Goal: Task Accomplishment & Management: Manage account settings

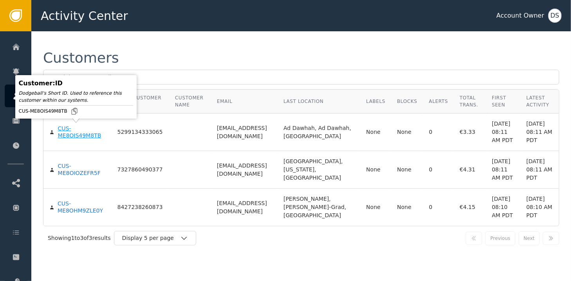
click at [63, 131] on div "CUS-ME8OIS49M8TB" at bounding box center [82, 132] width 48 height 14
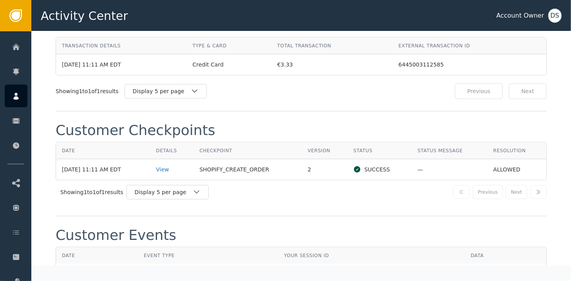
scroll to position [822, 0]
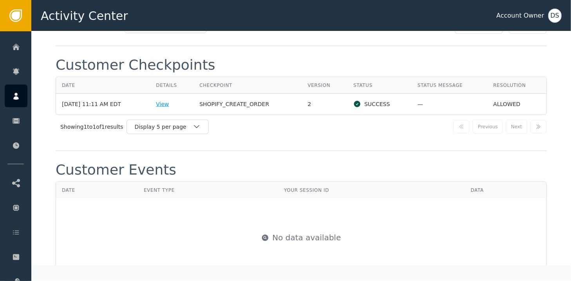
click at [165, 100] on div "View" at bounding box center [172, 104] width 32 height 8
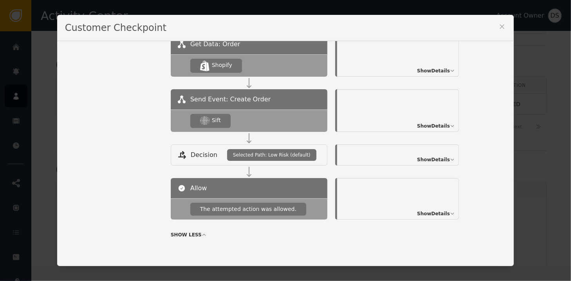
scroll to position [144, 0]
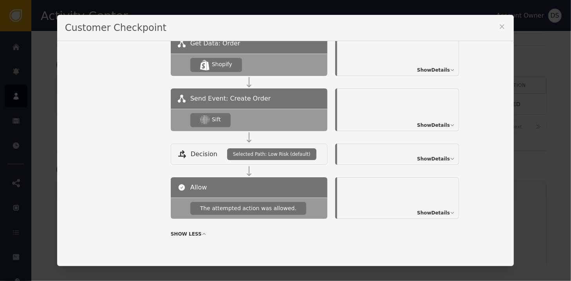
click at [431, 124] on span "Show Details" at bounding box center [433, 125] width 33 height 7
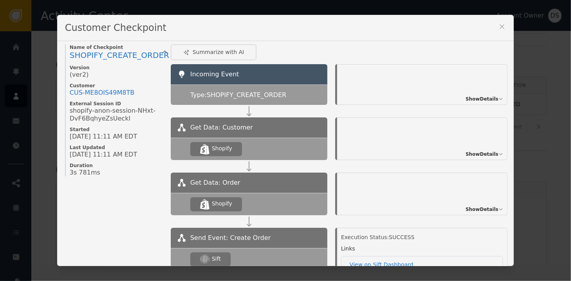
scroll to position [0, 0]
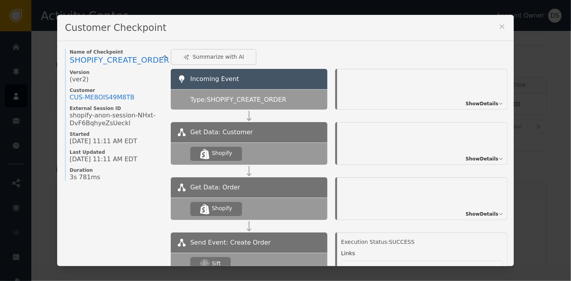
click at [499, 25] on icon at bounding box center [502, 27] width 8 height 8
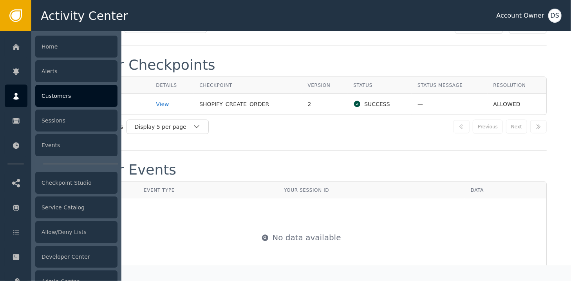
click at [14, 94] on icon at bounding box center [16, 96] width 8 height 9
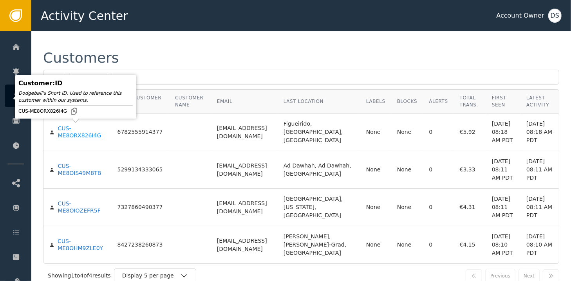
click at [66, 134] on div "CUS-ME8ORX826I4G" at bounding box center [82, 132] width 48 height 14
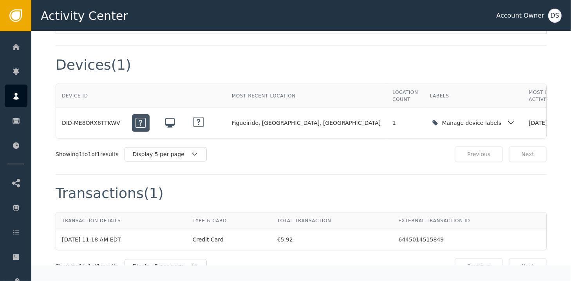
scroll to position [580, 0]
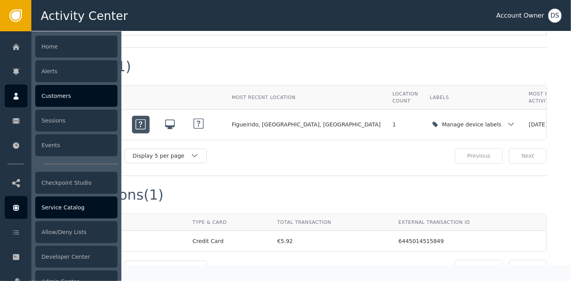
click at [61, 204] on div "Service Catalog" at bounding box center [76, 207] width 82 height 22
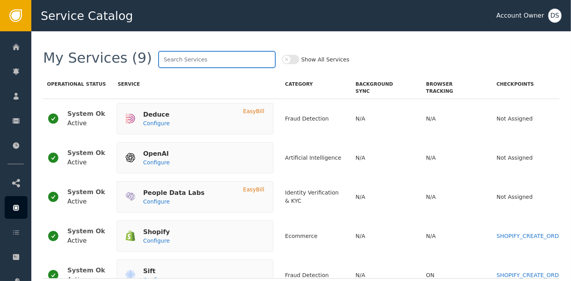
click at [195, 62] on input "text" at bounding box center [216, 59] width 117 height 17
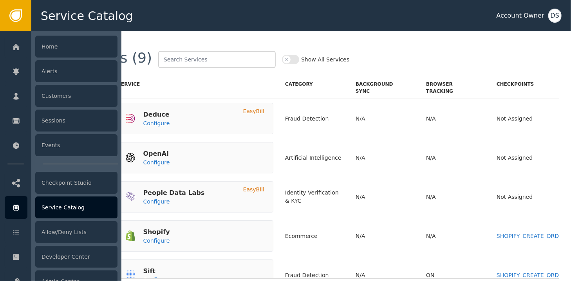
click at [120, 225] on div at bounding box center [76, 156] width 90 height 250
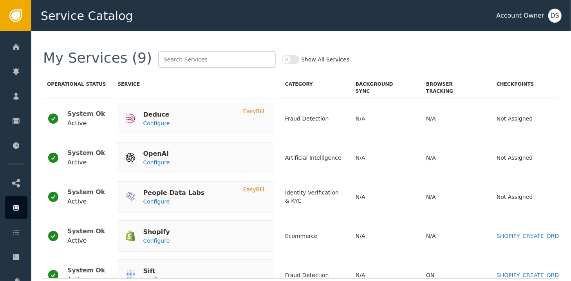
click at [208, 81] on div "Service" at bounding box center [195, 81] width 156 height 27
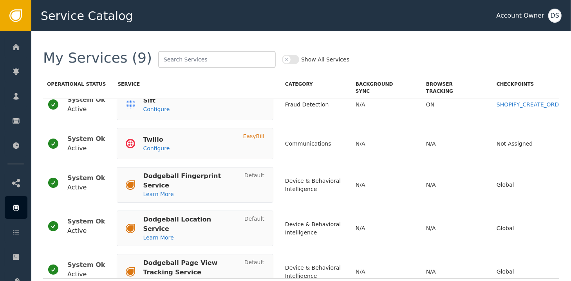
scroll to position [177, 0]
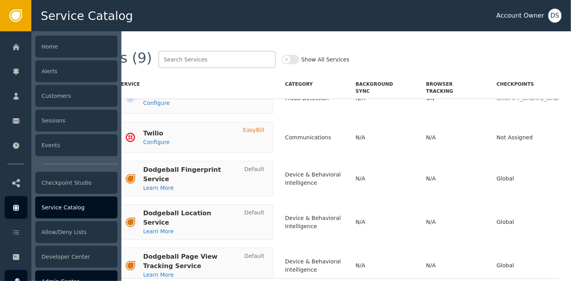
click at [17, 275] on div at bounding box center [16, 281] width 23 height 23
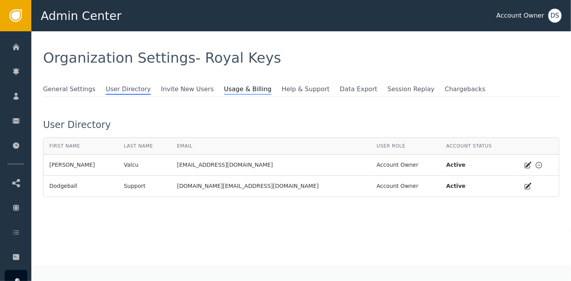
click at [224, 90] on span "Usage & Billing" at bounding box center [248, 90] width 48 height 10
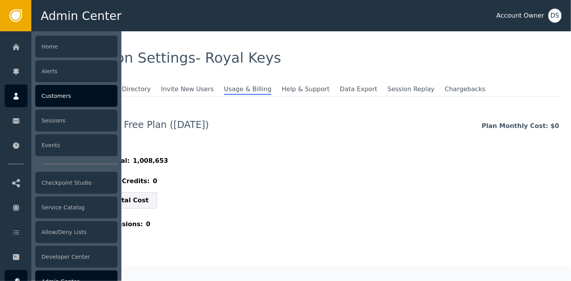
click at [57, 99] on div "Customers" at bounding box center [76, 96] width 82 height 22
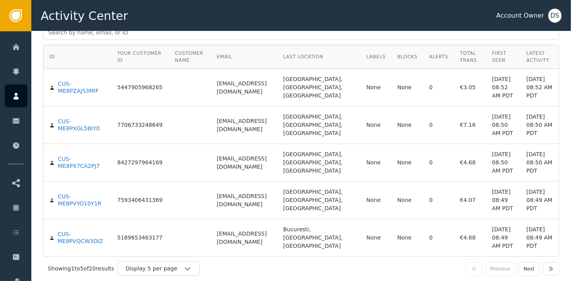
scroll to position [103, 0]
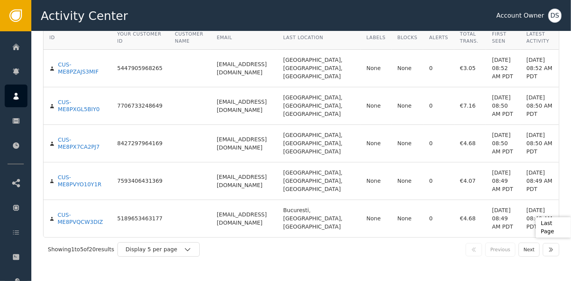
click at [553, 249] on icon "button" at bounding box center [551, 250] width 6 height 6
